Goal: Communication & Community: Answer question/provide support

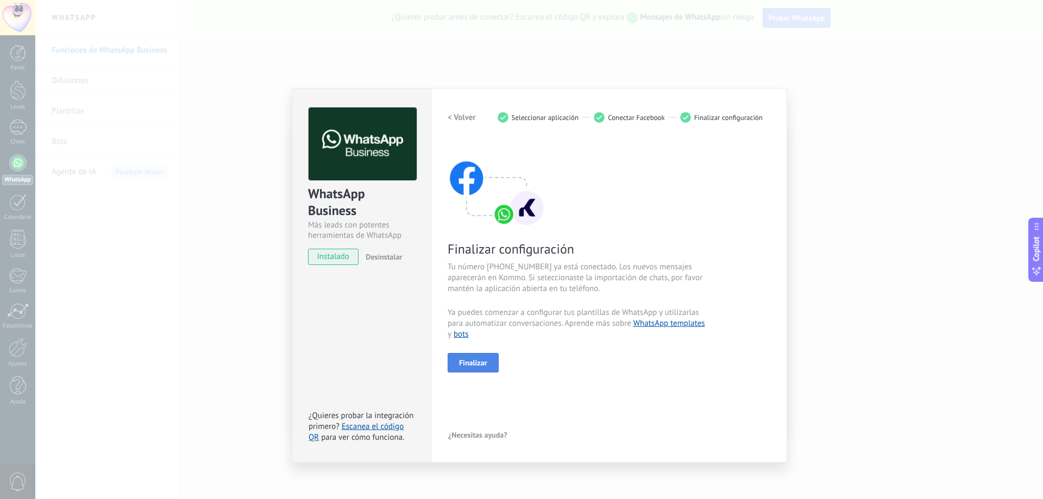
click at [483, 369] on button "Finalizar" at bounding box center [472, 363] width 51 height 20
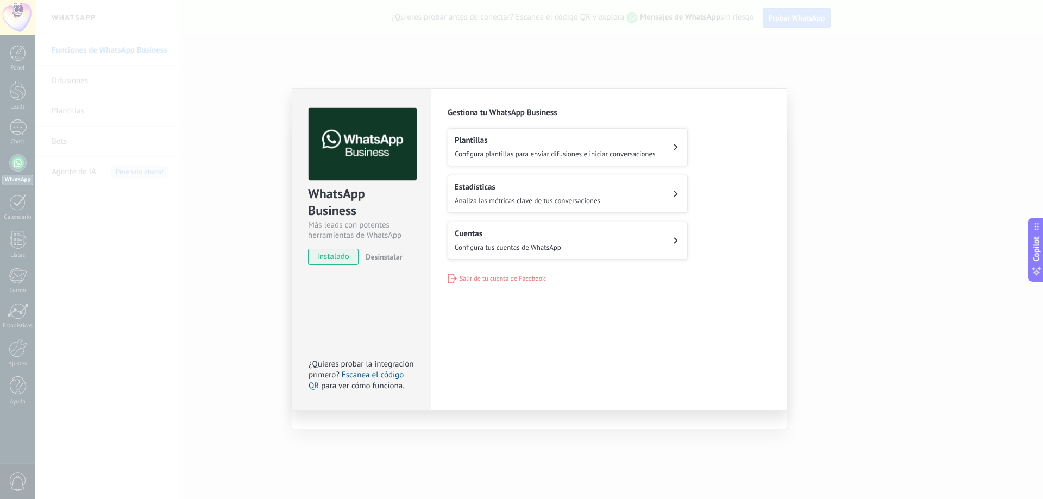
click at [650, 154] on span "Configura plantillas para enviar difusiones e iniciar conversaciones" at bounding box center [555, 153] width 201 height 9
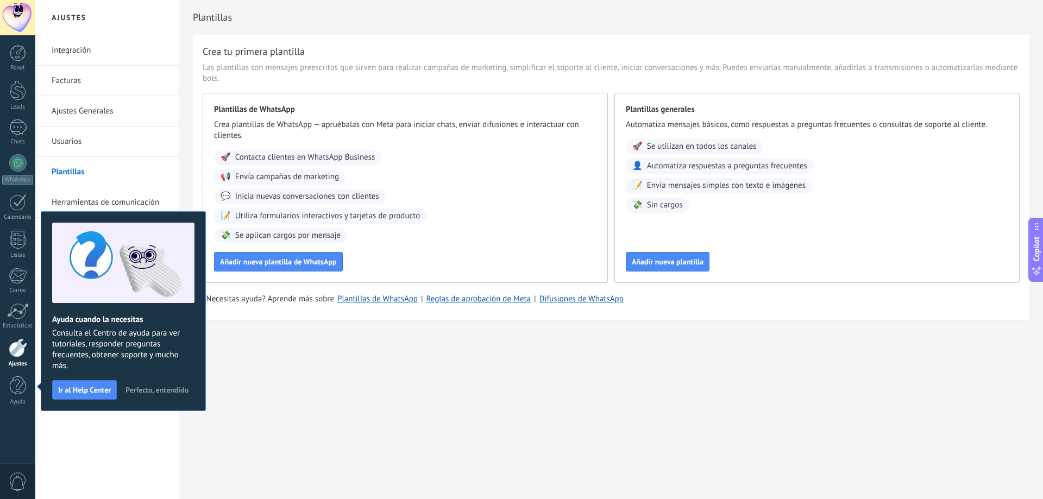
click at [153, 392] on span "Perfecto, entendido" at bounding box center [156, 390] width 63 height 8
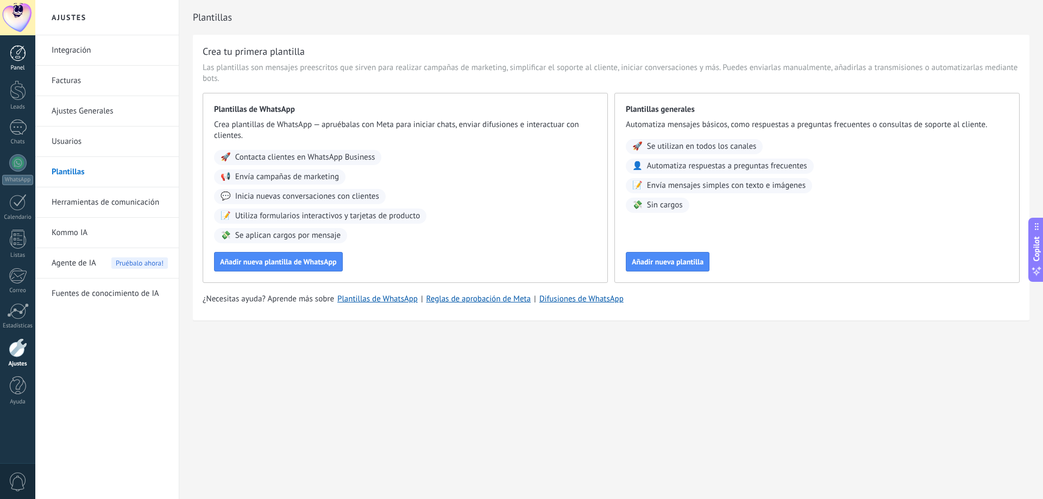
click at [3, 47] on link "Panel" at bounding box center [17, 58] width 35 height 27
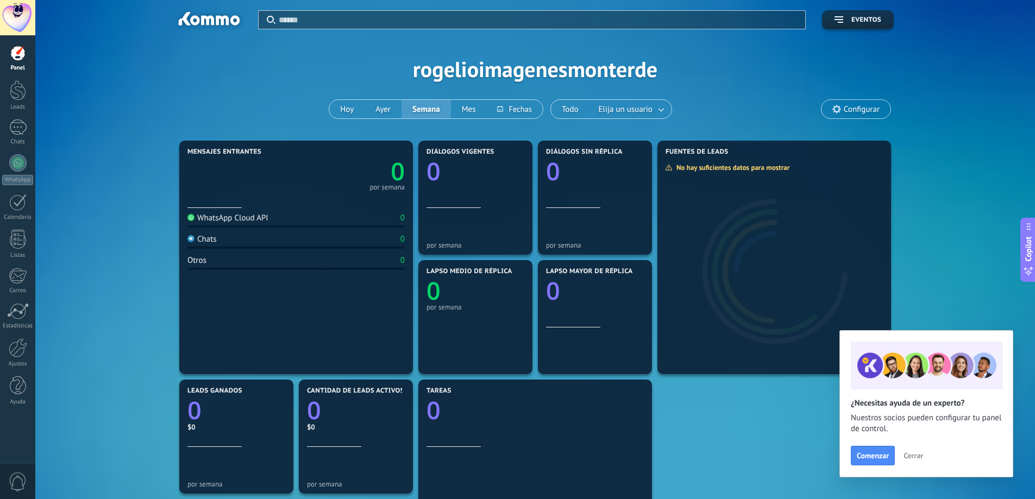
click at [915, 453] on span "Cerrar" at bounding box center [913, 456] width 20 height 8
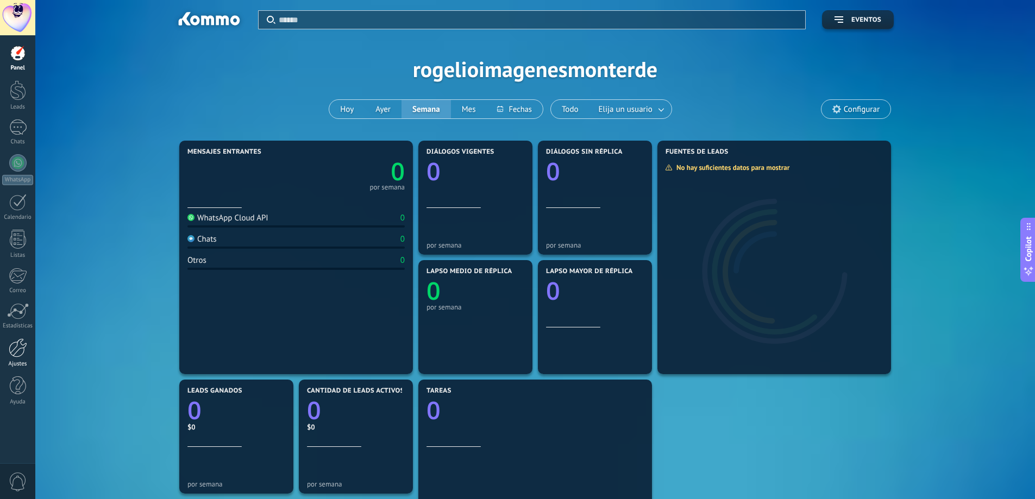
click at [12, 342] on div at bounding box center [18, 347] width 18 height 19
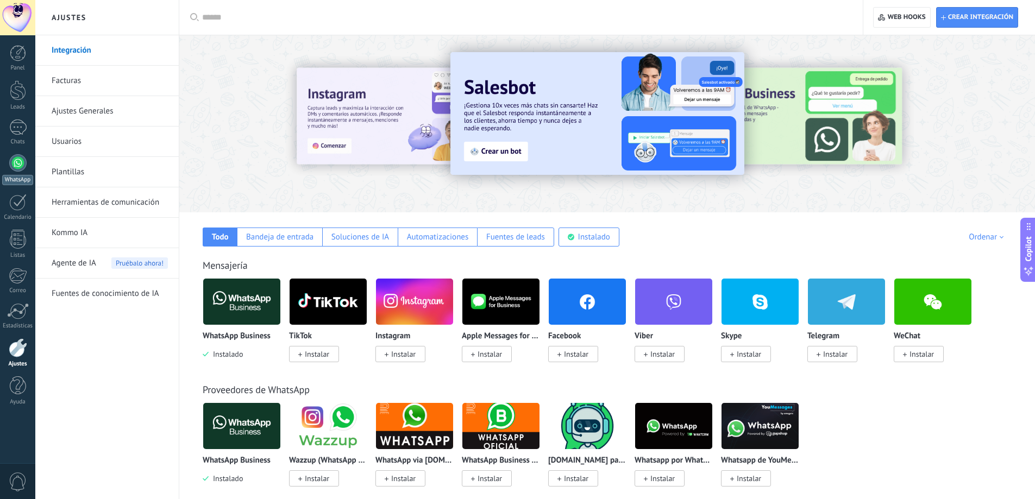
click at [16, 161] on div at bounding box center [17, 162] width 17 height 17
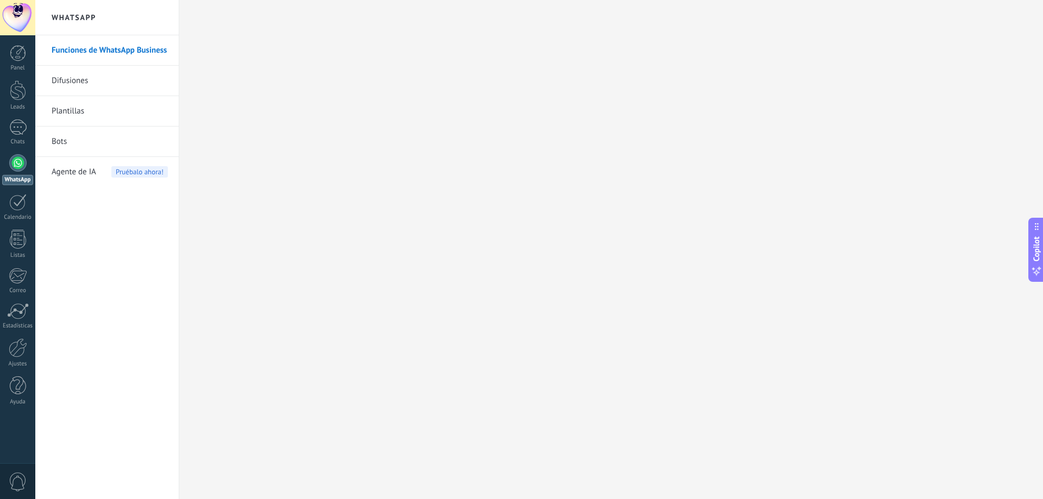
click at [110, 112] on link "Plantillas" at bounding box center [110, 111] width 116 height 30
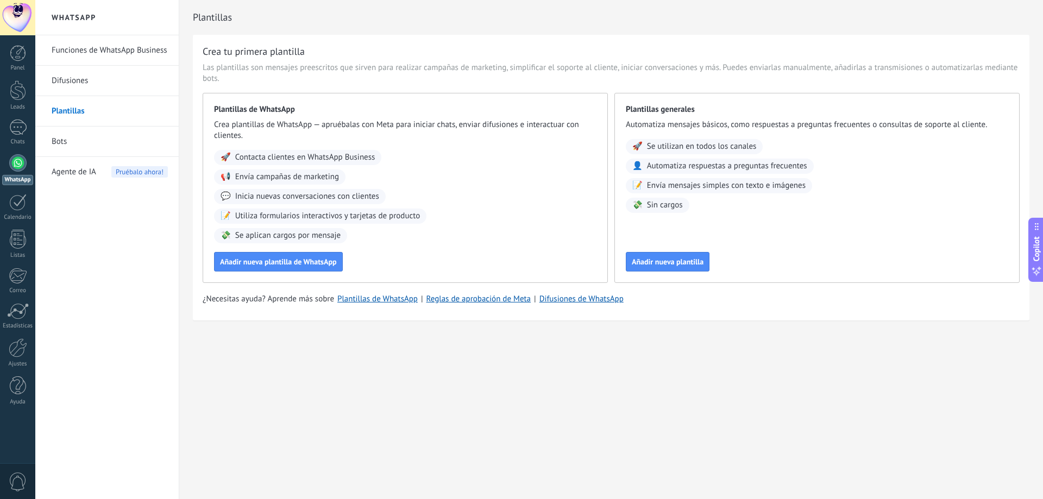
click at [140, 57] on link "Funciones de WhatsApp Business" at bounding box center [110, 50] width 116 height 30
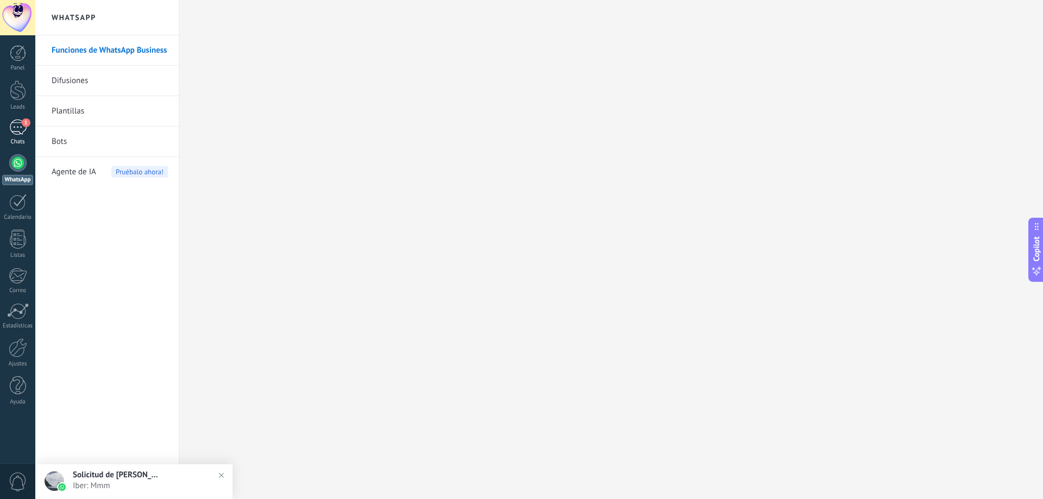
click at [18, 131] on div "1" at bounding box center [17, 127] width 17 height 16
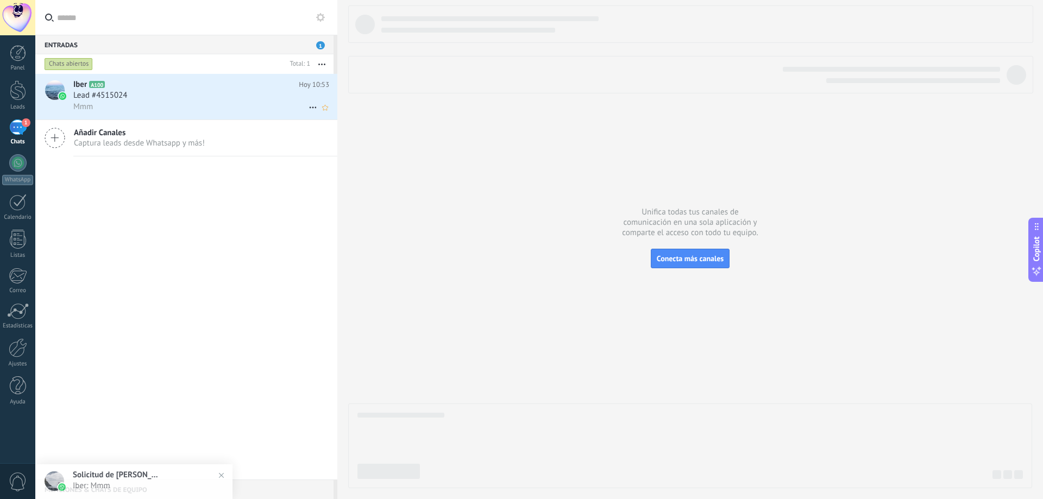
click at [185, 95] on div "Lead #4515024" at bounding box center [201, 95] width 256 height 11
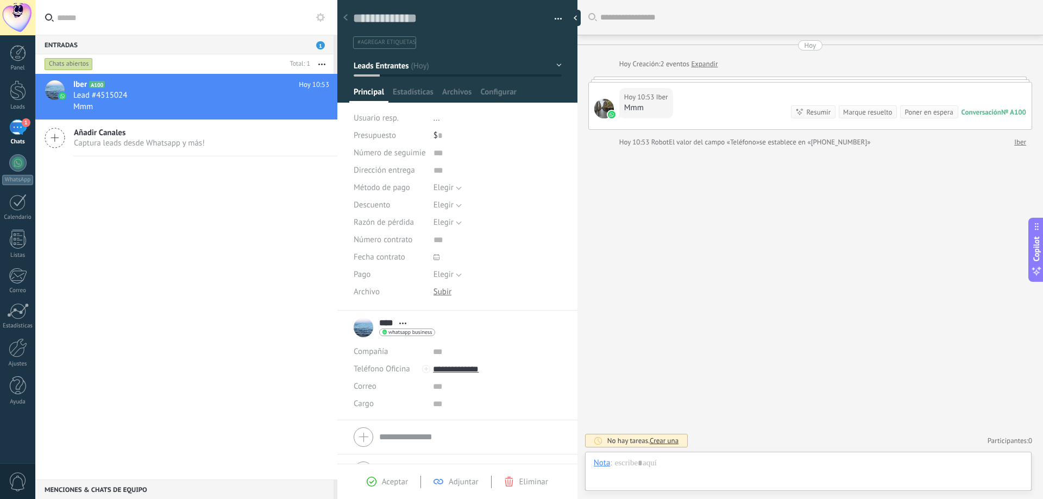
scroll to position [16, 0]
click at [636, 474] on div at bounding box center [808, 474] width 429 height 33
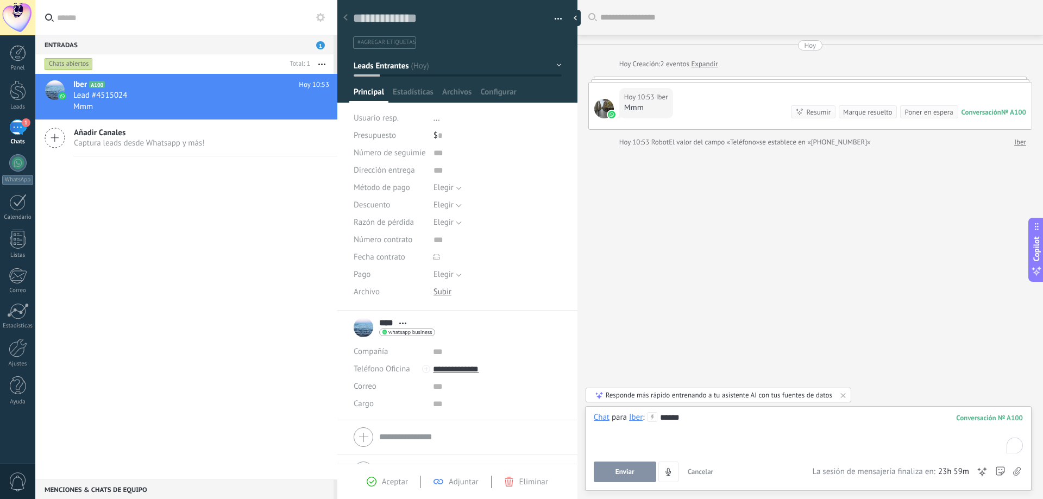
click at [643, 477] on button "Enviar" at bounding box center [625, 472] width 62 height 21
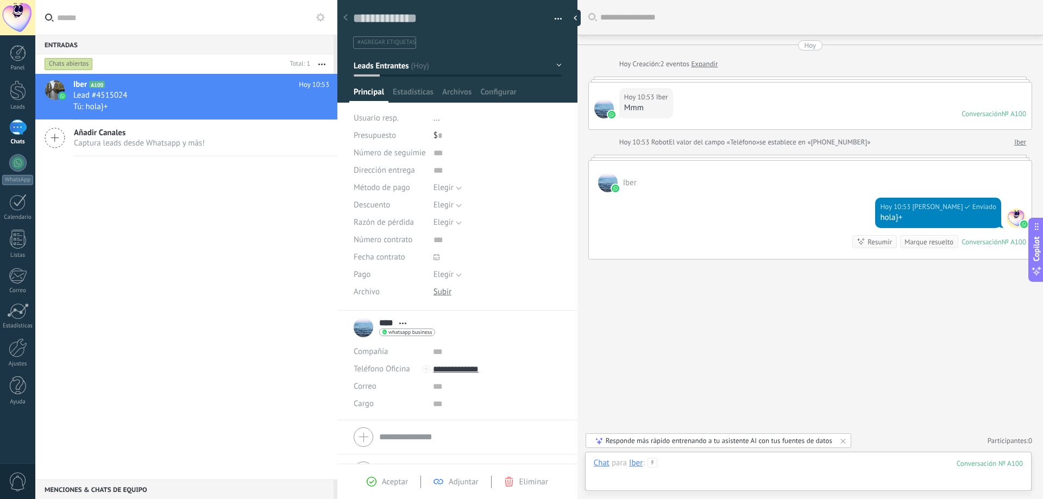
click at [687, 462] on div at bounding box center [808, 474] width 429 height 33
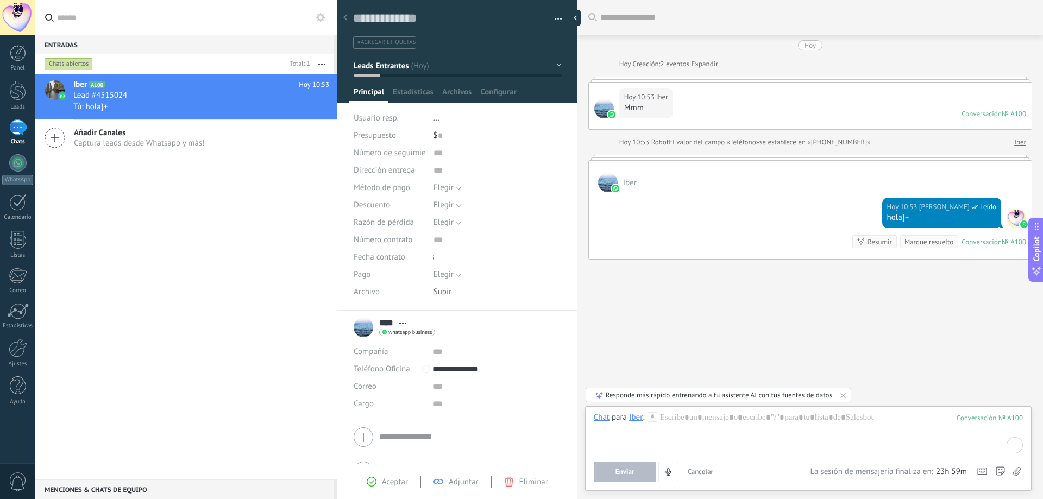
click at [695, 472] on span "Cancelar" at bounding box center [700, 471] width 26 height 9
